Goal: Task Accomplishment & Management: Use online tool/utility

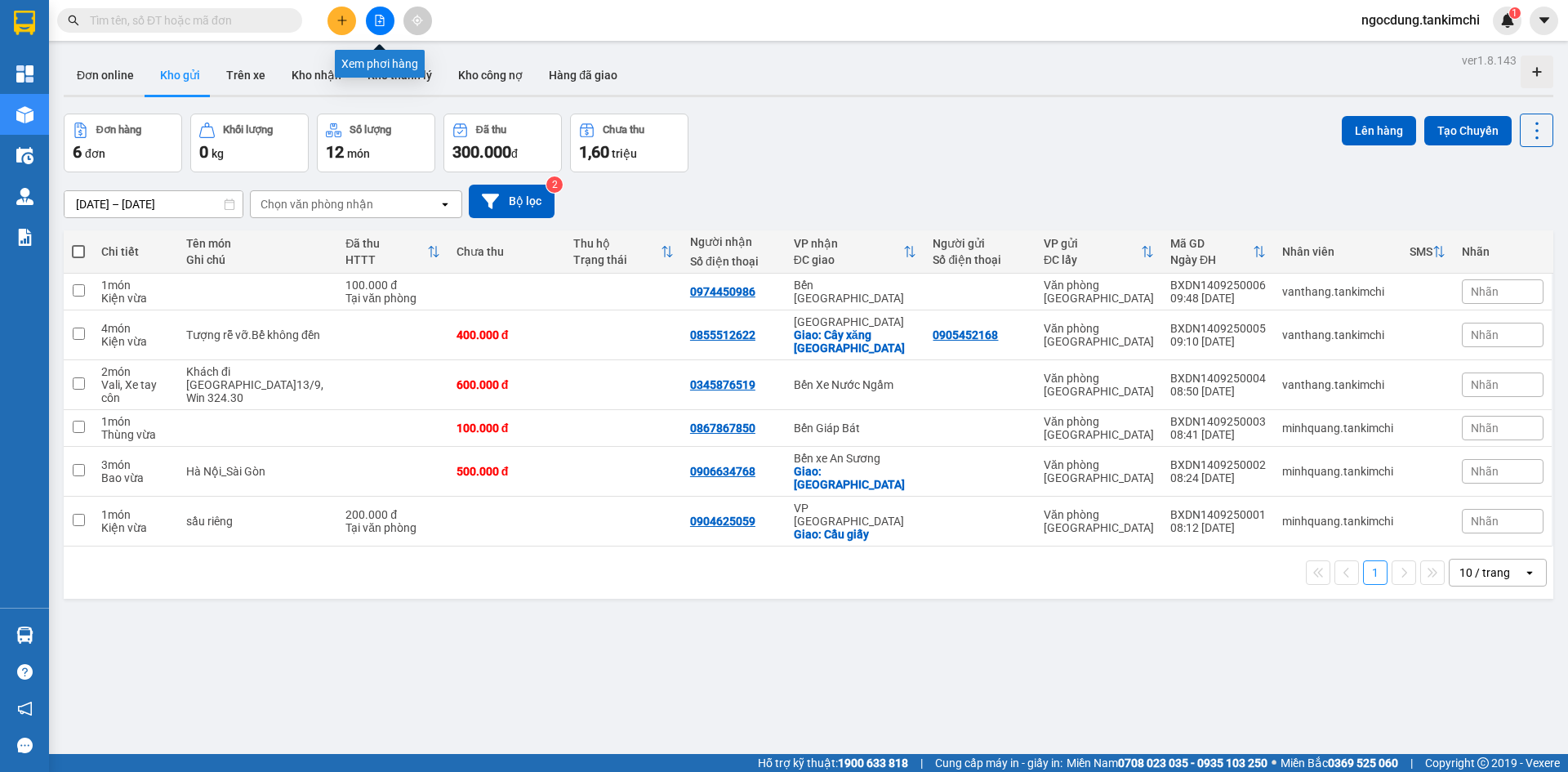
click at [380, 18] on icon "file-add" at bounding box center [380, 20] width 11 height 11
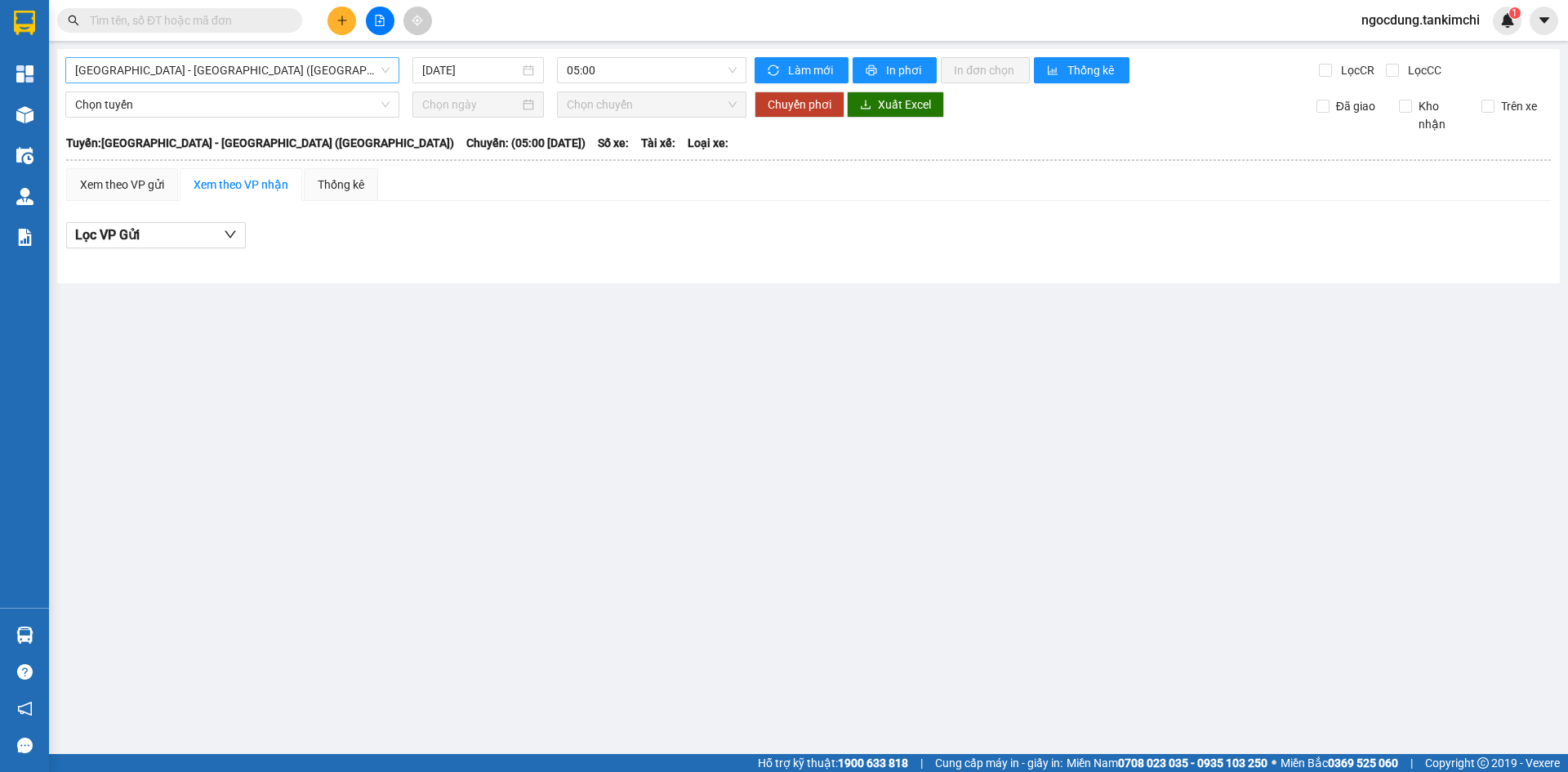
click at [240, 72] on span "[GEOGRAPHIC_DATA] - [GEOGRAPHIC_DATA] ([GEOGRAPHIC_DATA])" at bounding box center [232, 70] width 315 height 24
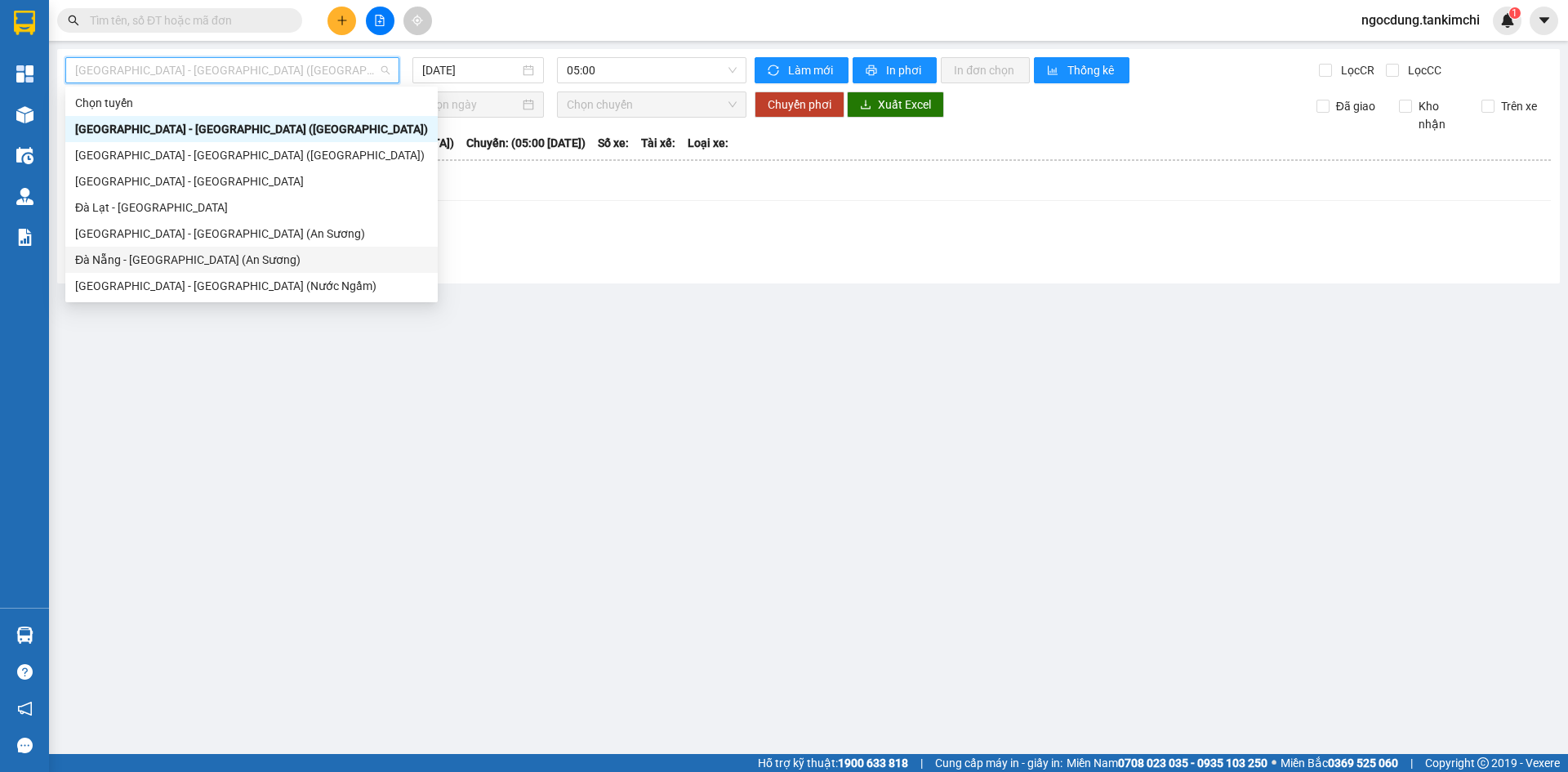
click at [181, 259] on div "Đà Nẵng - [GEOGRAPHIC_DATA] (An Sương)" at bounding box center [252, 259] width 353 height 18
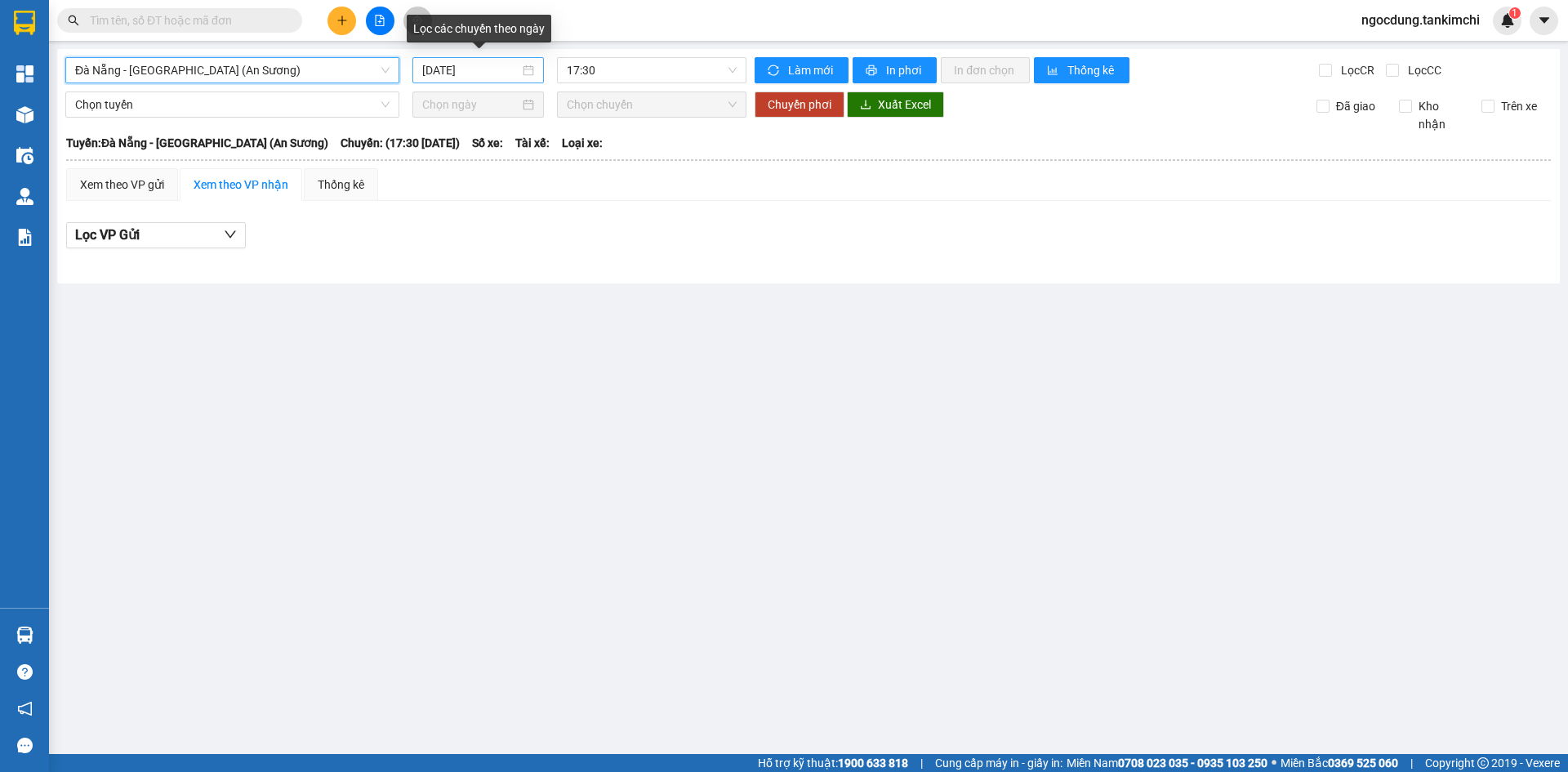
click at [485, 68] on input "[DATE]" at bounding box center [471, 70] width 98 height 18
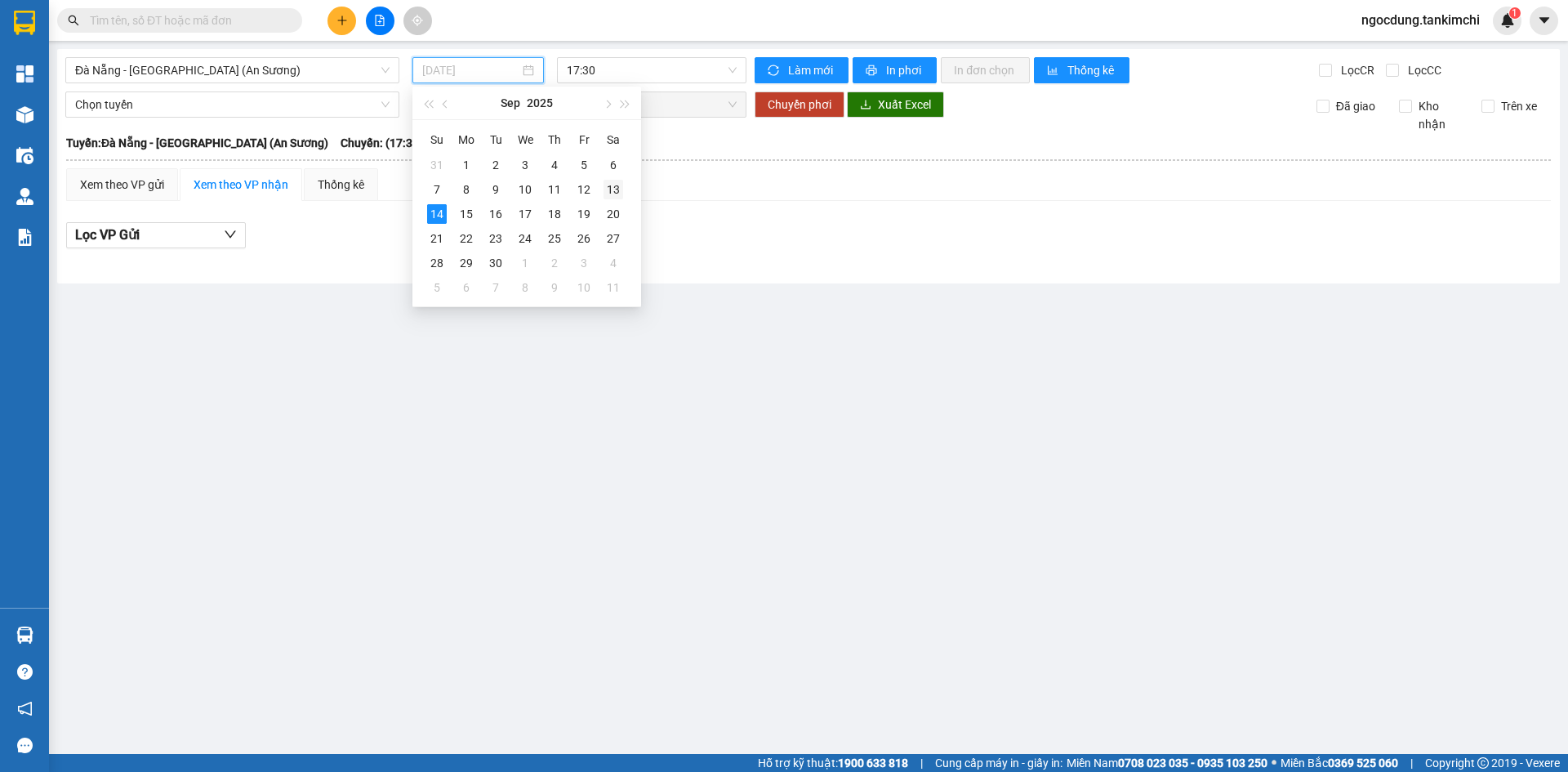
click at [615, 189] on div "13" at bounding box center [613, 189] width 20 height 20
type input "[DATE]"
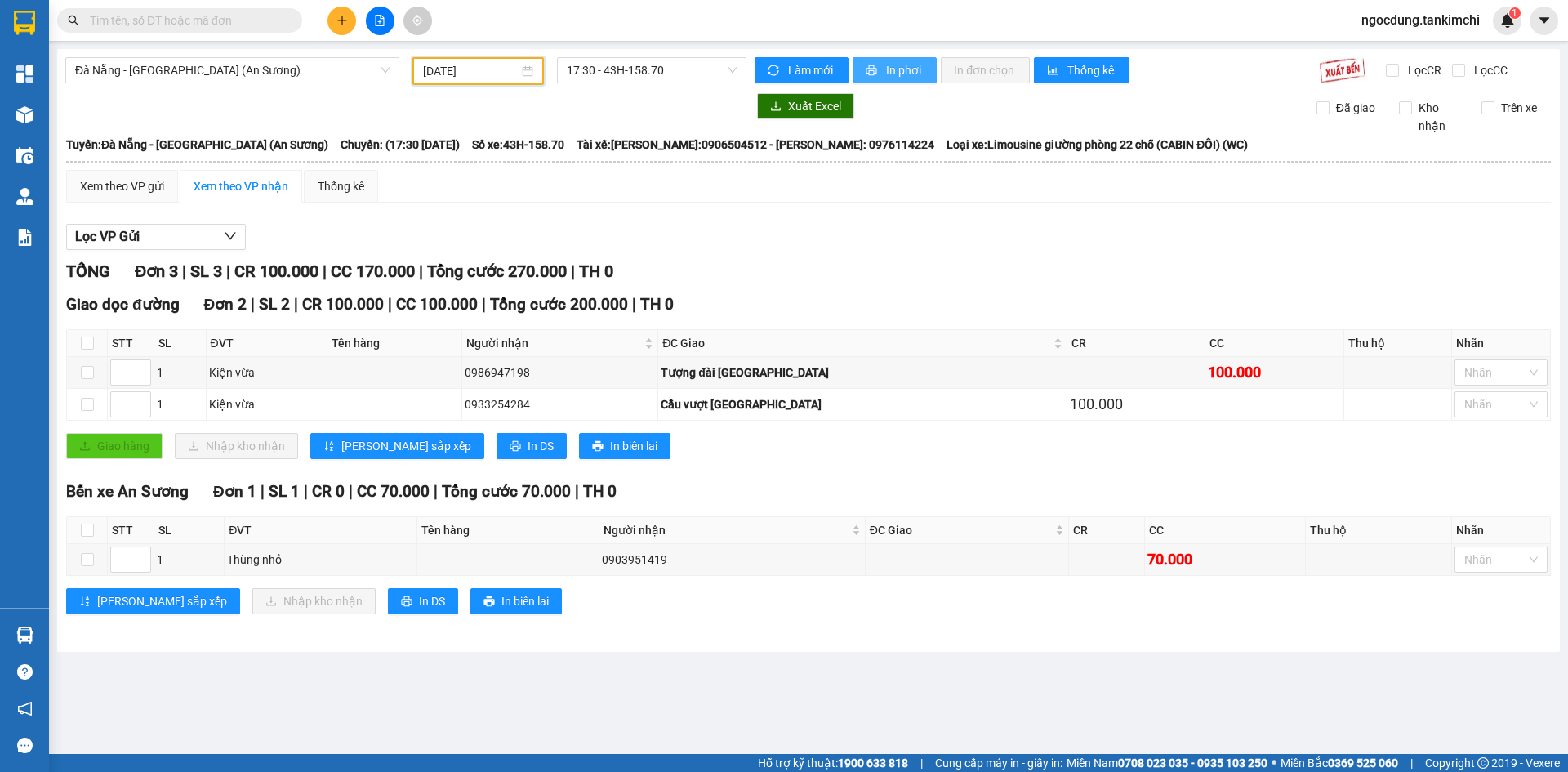
click at [910, 75] on span "In phơi" at bounding box center [905, 70] width 37 height 18
